Goal: Find specific page/section: Find specific page/section

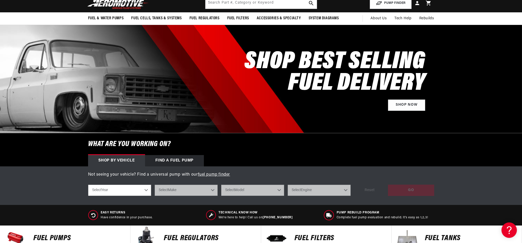
scroll to position [51, 0]
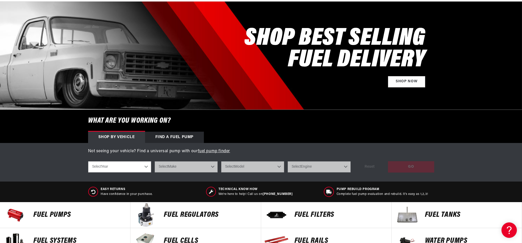
click at [133, 166] on select "Select Year [DATE] 2022 2021 2020 2019 2018 2017 2016 2015 2014 2013 2012 2011 …" at bounding box center [119, 166] width 63 height 11
click at [148, 169] on select "Select Year [DATE] 2022 2021 2020 2019 2018 2017 2016 2015 2014 2013 2012 2011 …" at bounding box center [119, 166] width 63 height 11
click at [147, 168] on select "Select Year [DATE] 2022 2021 2020 2019 2018 2017 2016 2015 2014 2013 2012 2011 …" at bounding box center [119, 166] width 63 height 11
click at [145, 166] on select "Select Year [DATE] 2022 2021 2020 2019 2018 2017 2016 2015 2014 2013 2012 2011 …" at bounding box center [119, 166] width 63 height 11
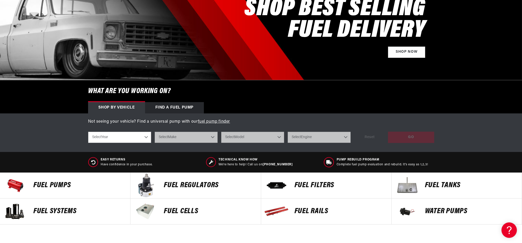
scroll to position [103, 0]
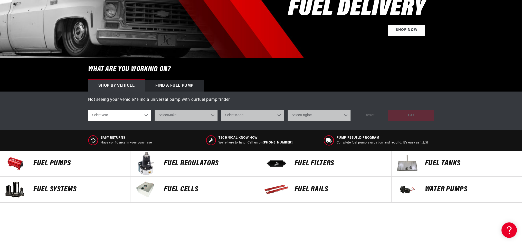
click at [136, 116] on select "Select Year [DATE] 2022 2021 2020 2019 2018 2017 2016 2015 2014 2013 2012 2011 …" at bounding box center [119, 115] width 63 height 11
select select "2023"
click at [88, 110] on select "Select Year [DATE] 2022 2021 2020 2019 2018 2017 2016 2015 2014 2013 2012 2011 …" at bounding box center [119, 115] width 63 height 11
select select "2023"
click at [192, 116] on select "Select Make Ford" at bounding box center [186, 115] width 63 height 11
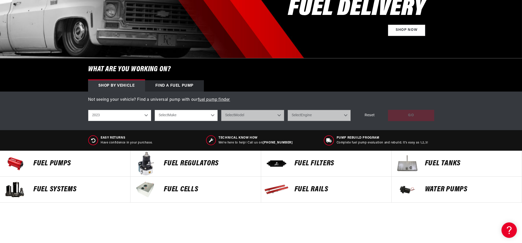
click at [197, 115] on select "Select Make Ford" at bounding box center [186, 115] width 63 height 11
click at [198, 115] on select "Select Make Ford" at bounding box center [186, 115] width 63 height 11
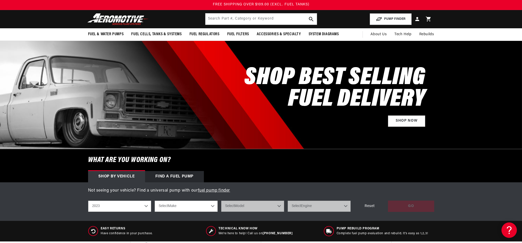
scroll to position [0, 0]
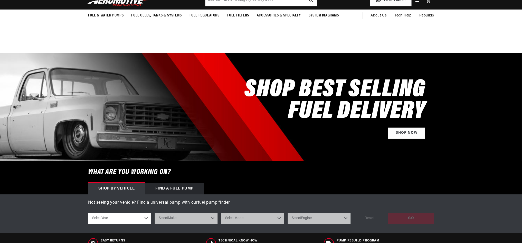
scroll to position [103, 0]
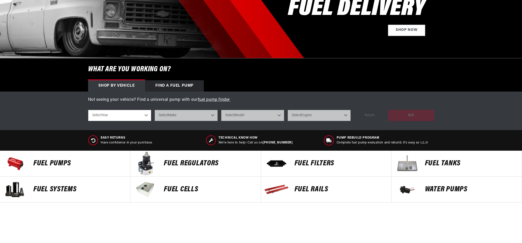
click at [142, 116] on select "Select Year [DATE] 2022 2021 2020 2019 2018 2017 2016 2015 2014 2013 2012 2011 …" at bounding box center [119, 115] width 63 height 11
click at [131, 117] on select "Select Year [DATE] 2022 2021 2020 2019 2018 2017 2016 2015 2014 2013 2012 2011 …" at bounding box center [119, 115] width 63 height 11
select select "2023"
click at [88, 110] on select "Select Year [DATE] 2022 2021 2020 2019 2018 2017 2016 2015 2014 2013 2012 2011 …" at bounding box center [119, 115] width 63 height 11
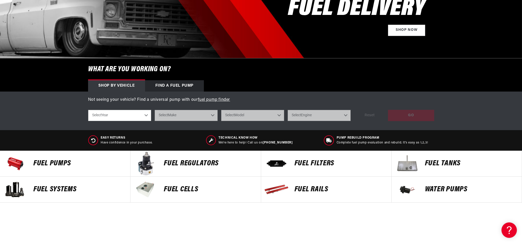
select select "2023"
click at [181, 123] on div "shop by vehicle What are you working on? 2023 2022 2021 2020 2019 2018 2017 201…" at bounding box center [261, 115] width 346 height 19
click at [182, 116] on select "Select Make Ford" at bounding box center [186, 115] width 63 height 11
click at [186, 115] on select "Select Make Ford" at bounding box center [186, 115] width 63 height 11
drag, startPoint x: 202, startPoint y: 117, endPoint x: 230, endPoint y: 118, distance: 28.6
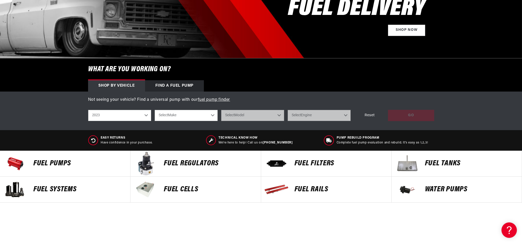
click at [202, 117] on select "Select Make Ford" at bounding box center [186, 115] width 63 height 11
click at [213, 118] on select "Select Make Ford" at bounding box center [186, 115] width 63 height 11
select select "Ford"
click at [155, 110] on select "Select Make Ford" at bounding box center [186, 115] width 63 height 11
select select "Ford"
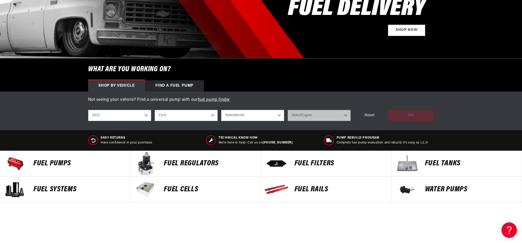
click at [244, 114] on select "Select Model F-150" at bounding box center [252, 115] width 63 height 11
